Goal: Navigation & Orientation: Find specific page/section

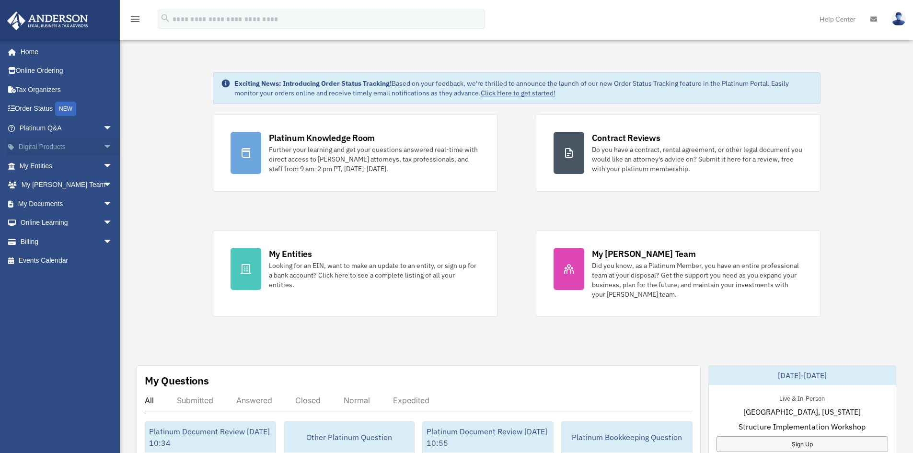
click at [104, 145] on span "arrow_drop_down" at bounding box center [112, 148] width 19 height 20
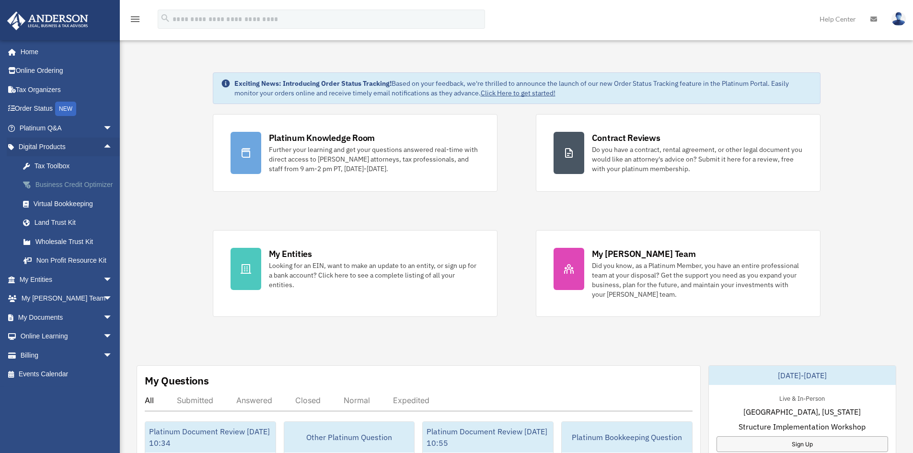
click at [59, 188] on div "Business Credit Optimizer" at bounding box center [74, 185] width 81 height 12
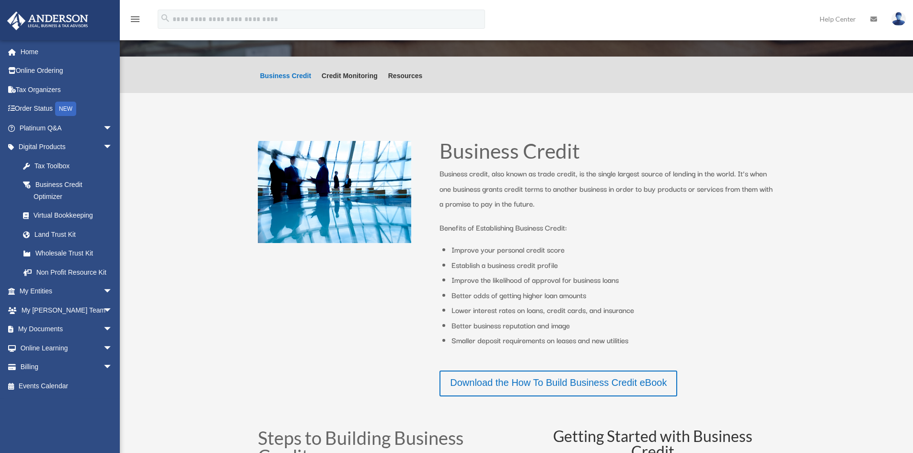
scroll to position [144, 0]
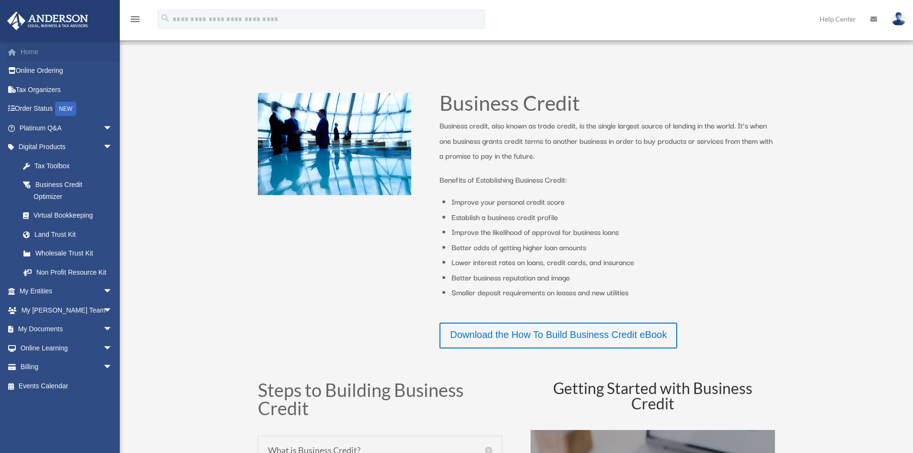
drag, startPoint x: 35, startPoint y: 47, endPoint x: 34, endPoint y: 52, distance: 4.8
click at [35, 47] on link "Home" at bounding box center [67, 51] width 120 height 19
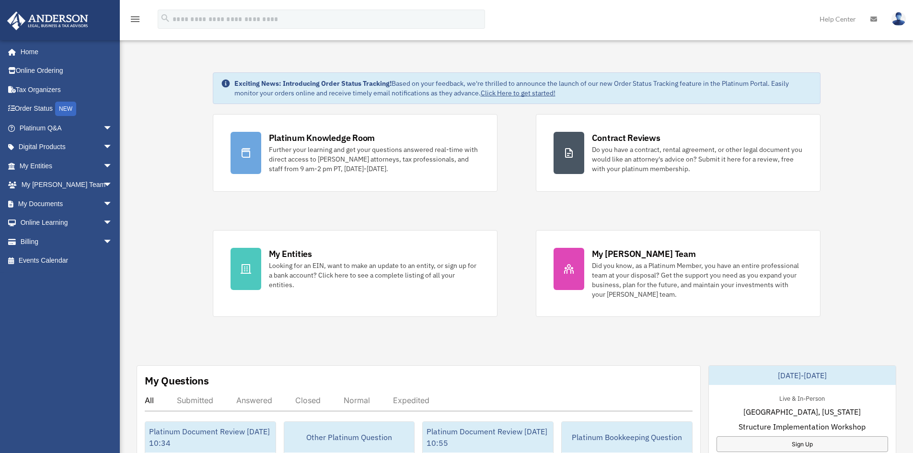
click at [81, 350] on div "bob.apples@andersonadvisors.com Sign Out bob.apples@andersonadvisors.com Home O…" at bounding box center [63, 230] width 127 height 381
click at [57, 350] on div "bob.apples@andersonadvisors.com Sign Out bob.apples@andersonadvisors.com Home O…" at bounding box center [63, 230] width 127 height 381
click at [50, 339] on div "bob.apples@andersonadvisors.com Sign Out bob.apples@andersonadvisors.com Home O…" at bounding box center [63, 230] width 127 height 381
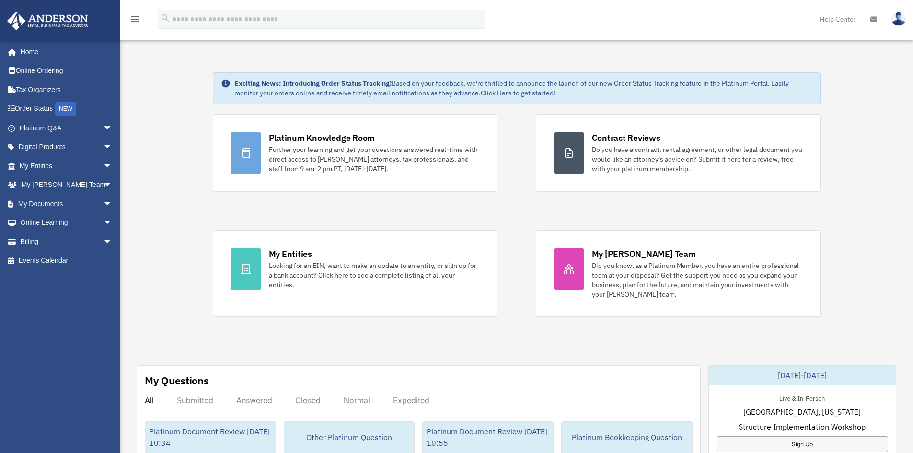
click at [103, 164] on span "arrow_drop_down" at bounding box center [112, 166] width 19 height 20
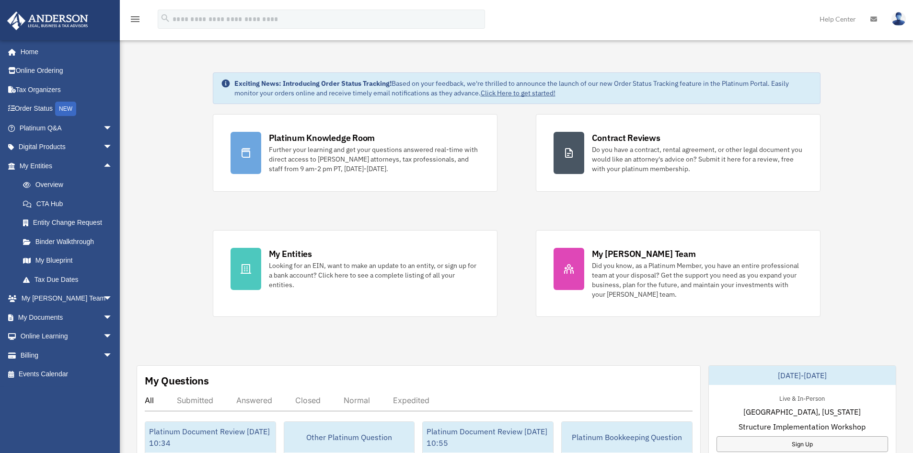
click at [95, 444] on div "bob.apples@andersonadvisors.com Sign Out bob.apples@andersonadvisors.com Home O…" at bounding box center [60, 266] width 120 height 453
